Goal: Navigation & Orientation: Find specific page/section

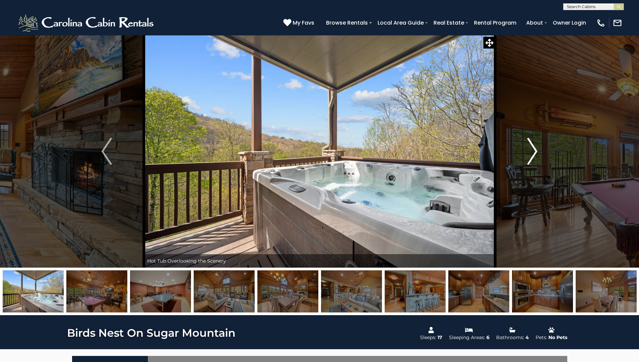
click at [525, 147] on button "Next" at bounding box center [532, 151] width 74 height 233
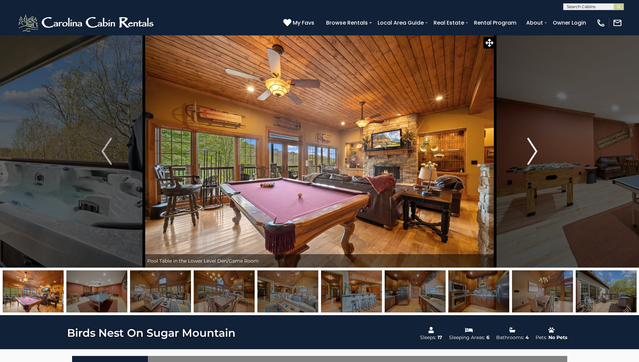
click at [525, 147] on button "Next" at bounding box center [532, 151] width 74 height 233
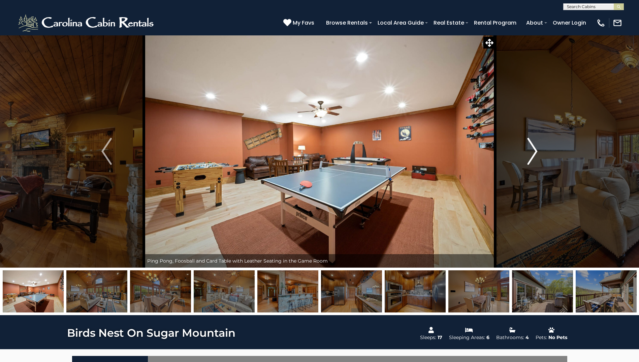
click at [525, 147] on button "Next" at bounding box center [532, 151] width 74 height 233
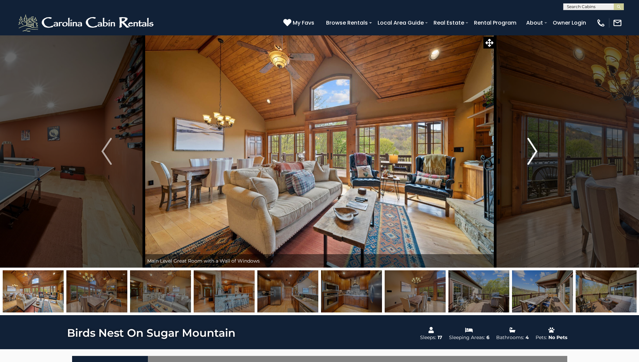
click at [525, 147] on button "Next" at bounding box center [532, 151] width 74 height 233
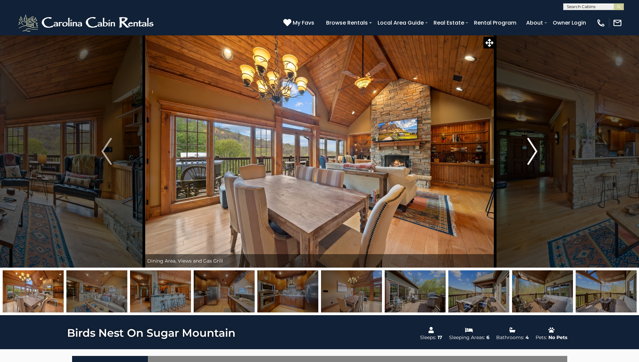
click at [525, 147] on button "Next" at bounding box center [532, 151] width 74 height 233
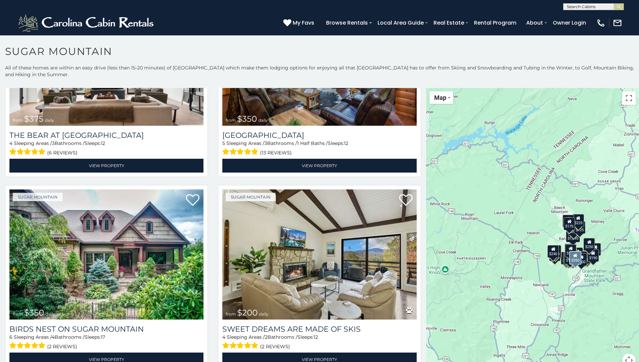
scroll to position [135, 0]
